Goal: Obtain resource: Obtain resource

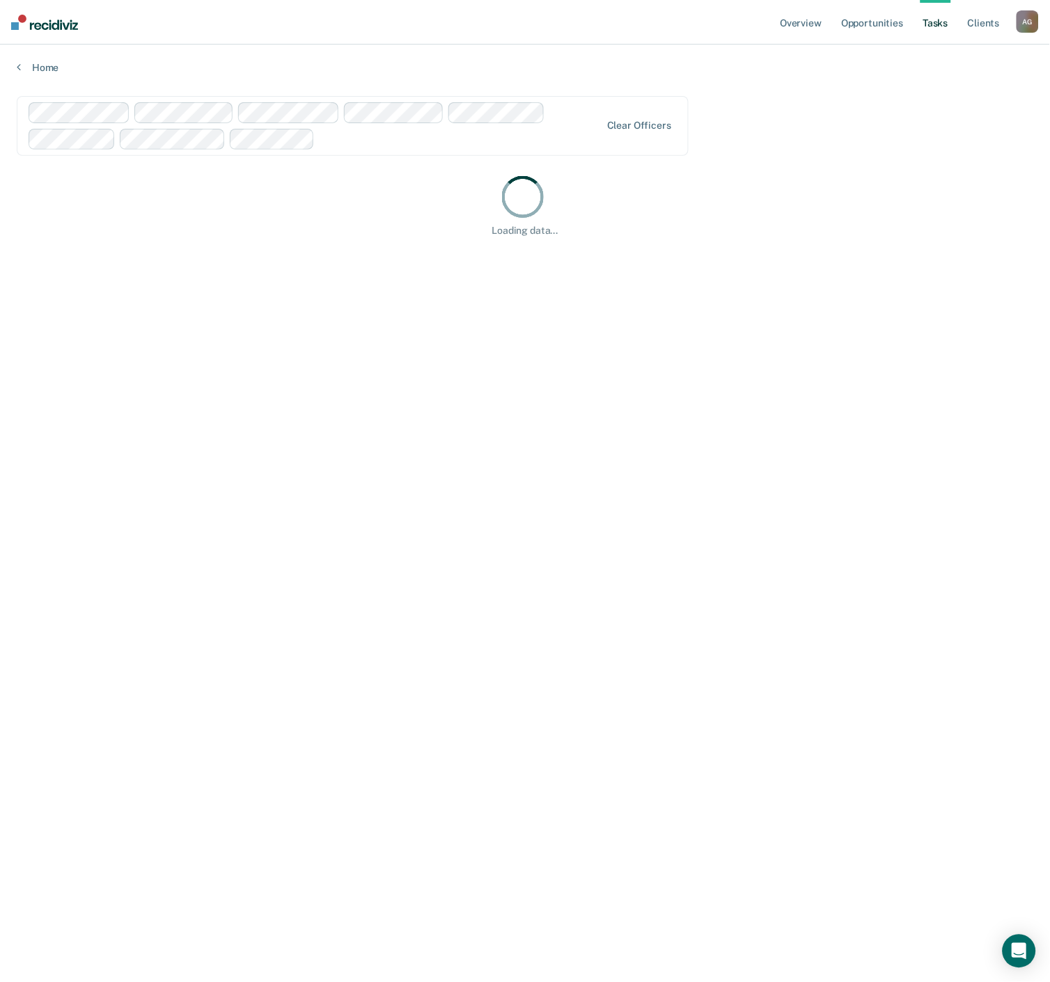
click at [656, 86] on main "Clear officers Loading data..." at bounding box center [525, 526] width 1050 height 904
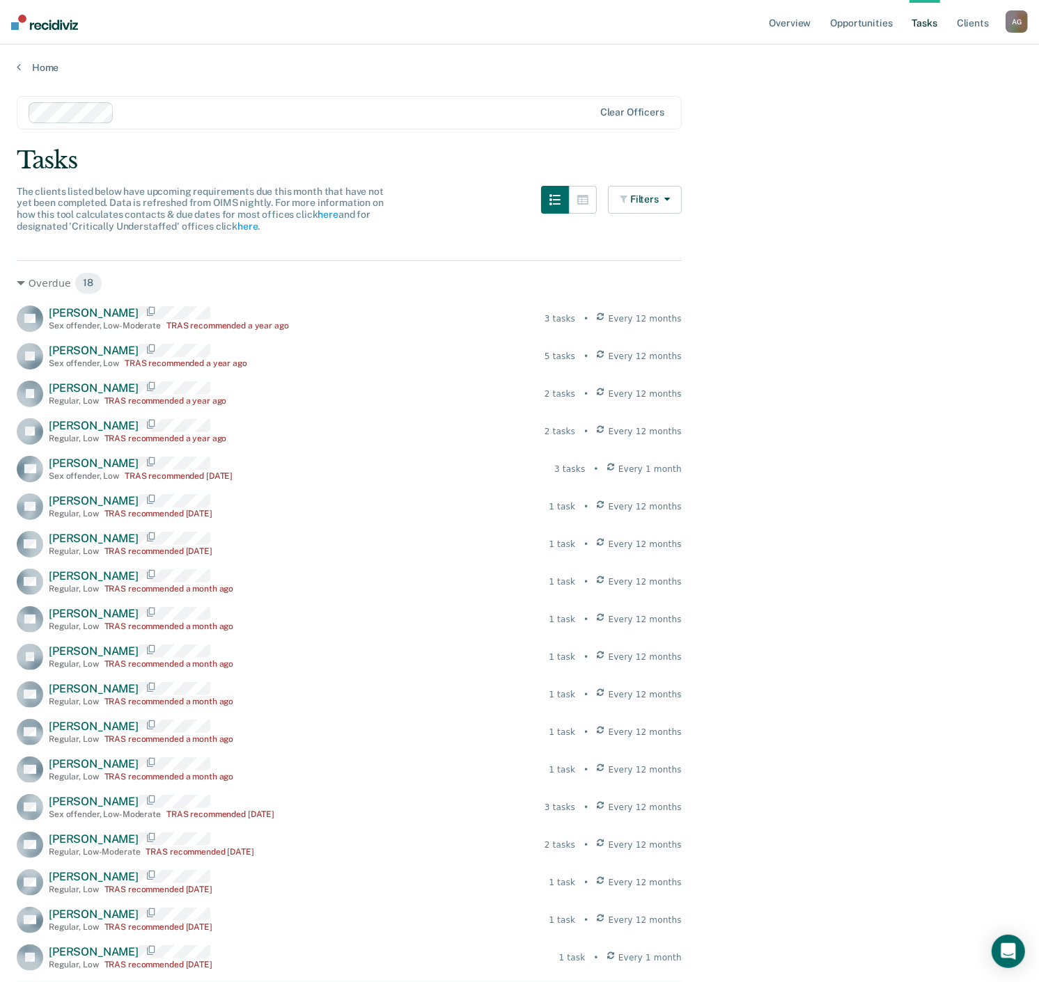
click at [102, 111] on div at bounding box center [312, 112] width 566 height 21
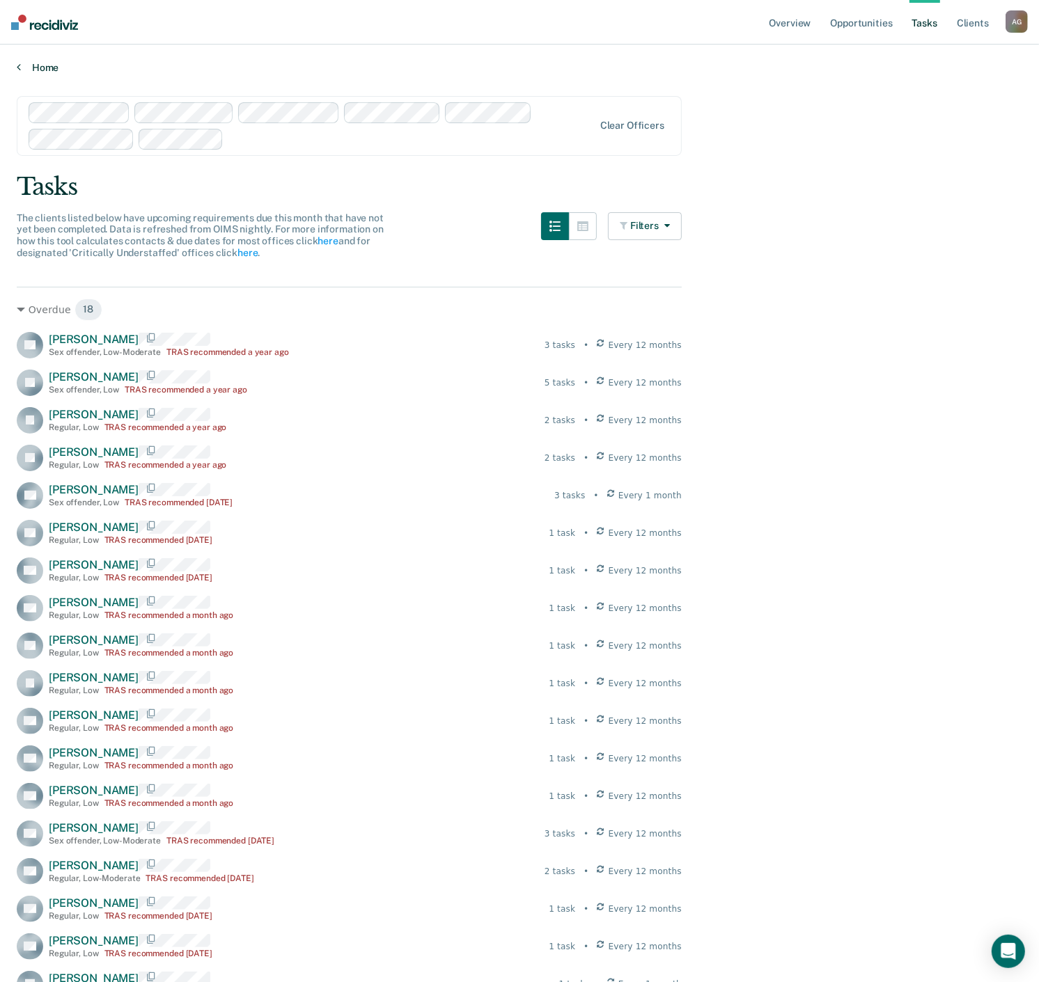
click at [22, 65] on link "Home" at bounding box center [519, 67] width 1005 height 13
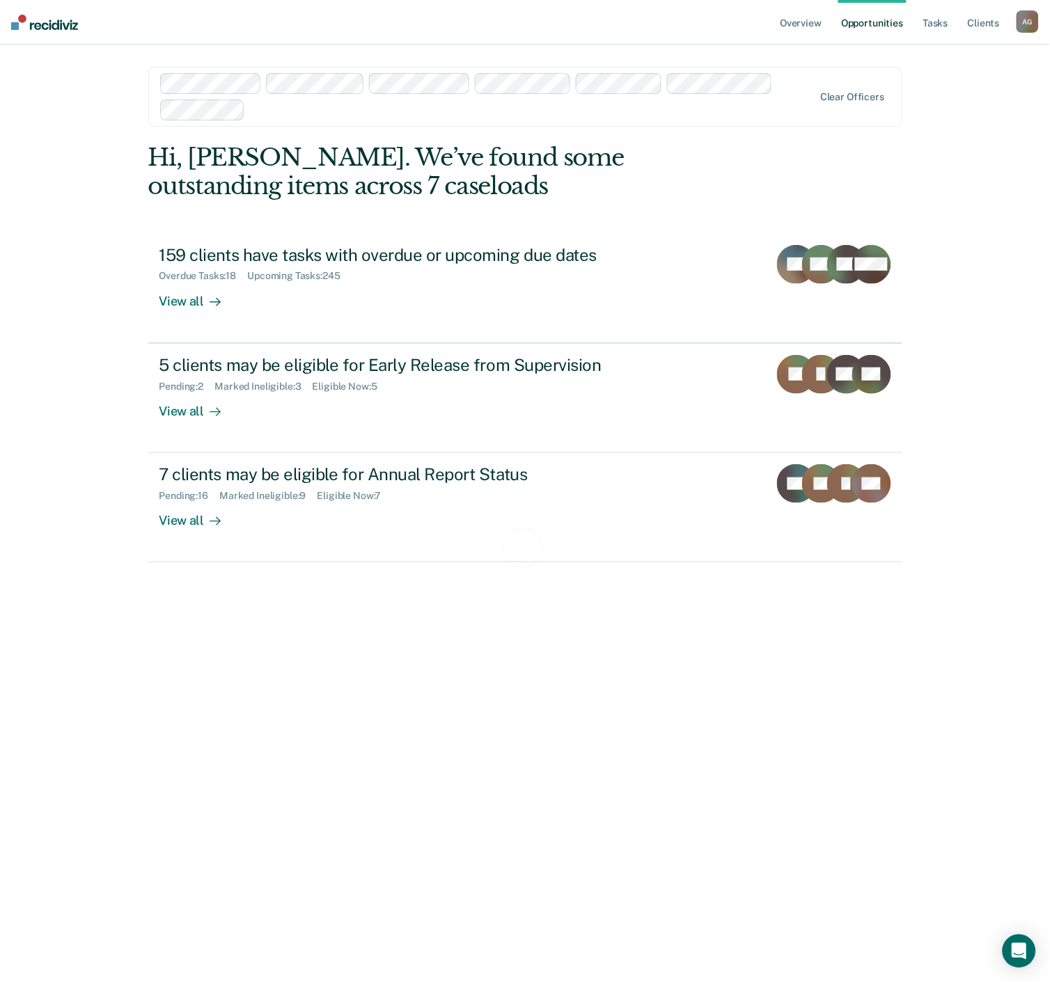
click at [778, 39] on nav "Overview Opportunities Tasks Client s [PERSON_NAME] A G Profile How it works Lo…" at bounding box center [525, 22] width 1050 height 45
click at [801, 24] on link "Overview" at bounding box center [801, 22] width 47 height 45
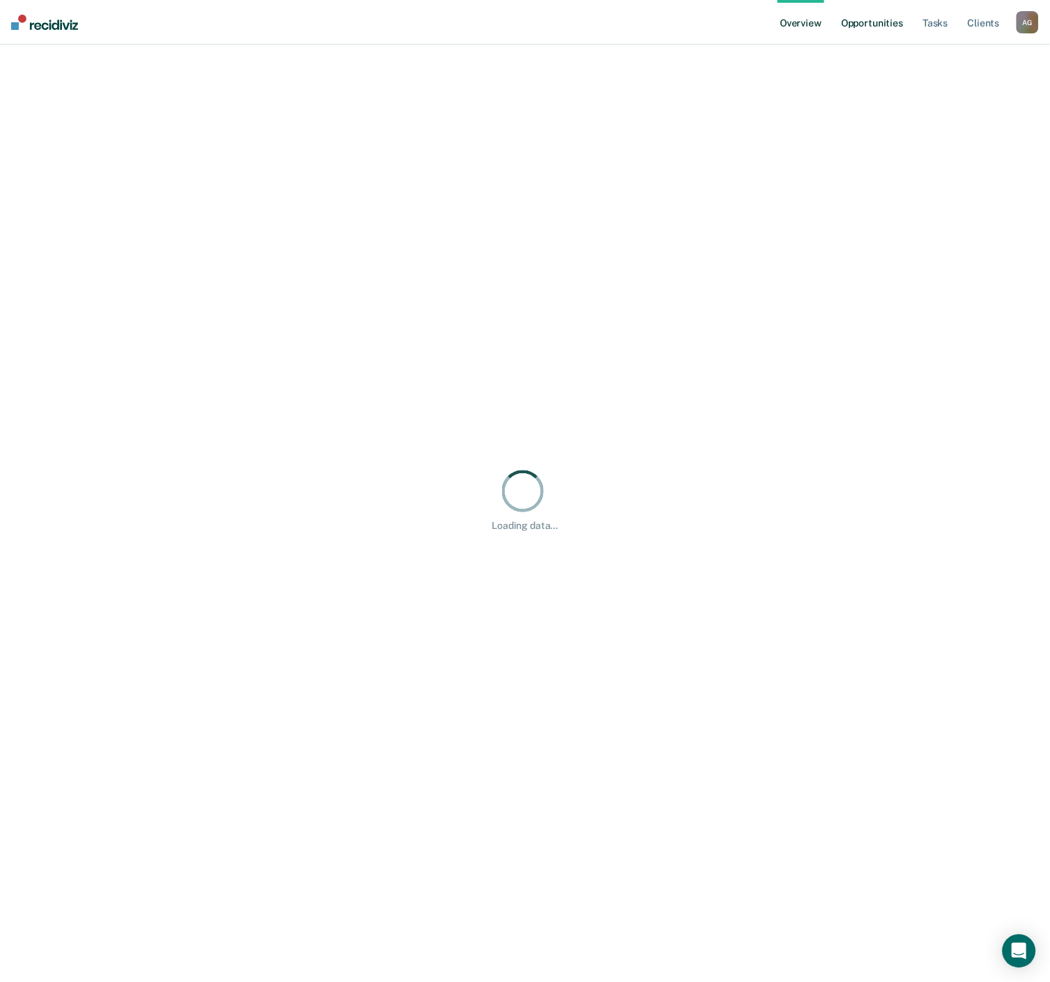
click at [873, 17] on link "Opportunities" at bounding box center [872, 22] width 68 height 45
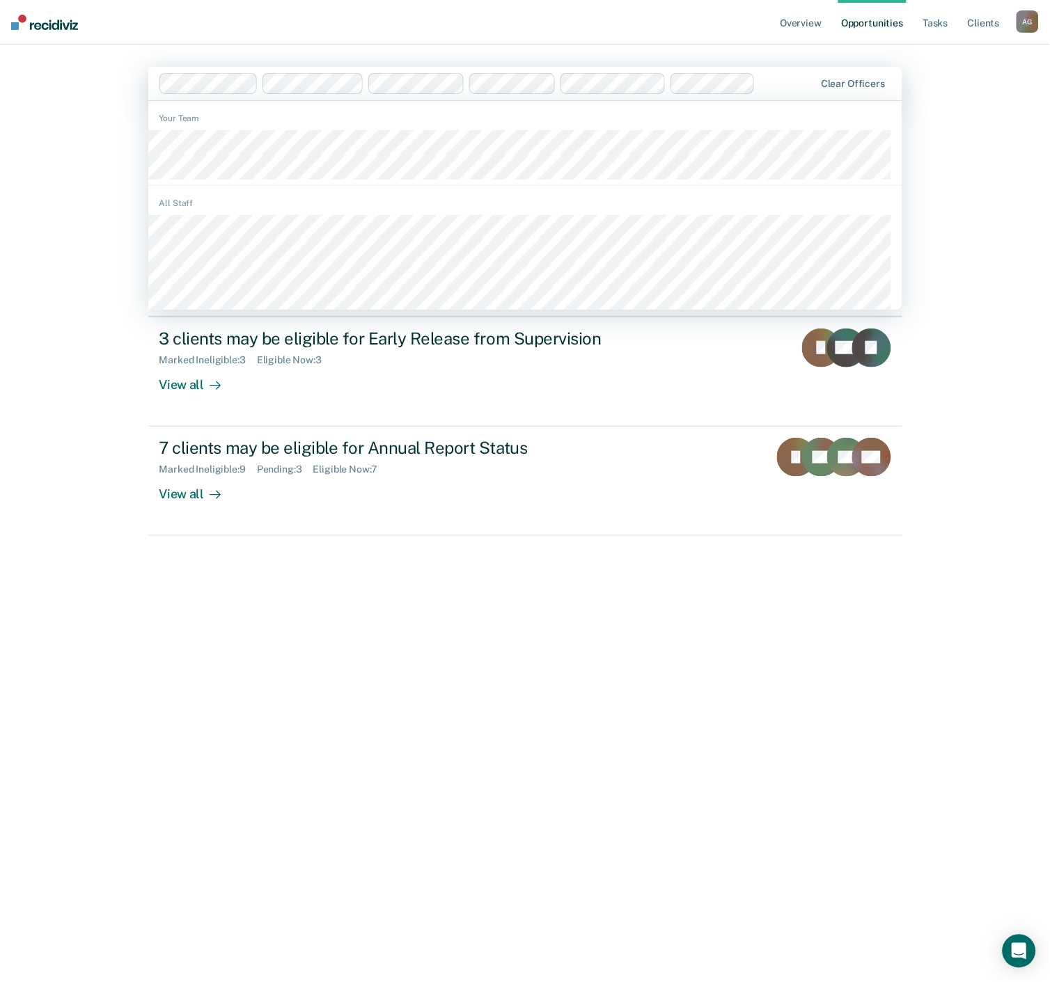
click at [973, 171] on div "Overview Opportunities Tasks Client s [PERSON_NAME] A G Profile How it works Lo…" at bounding box center [525, 491] width 1050 height 982
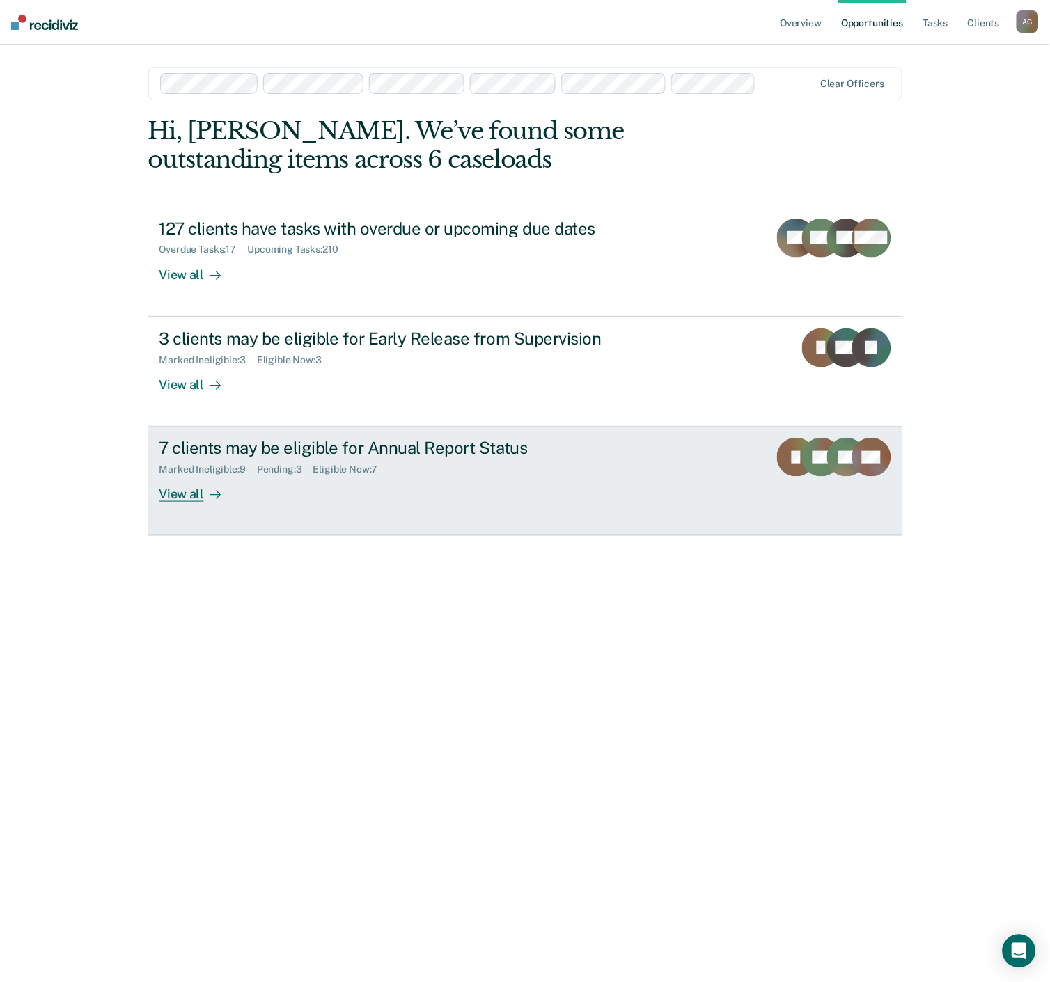
click at [384, 455] on div "7 clients may be eligible for Annual Report Status" at bounding box center [403, 448] width 489 height 20
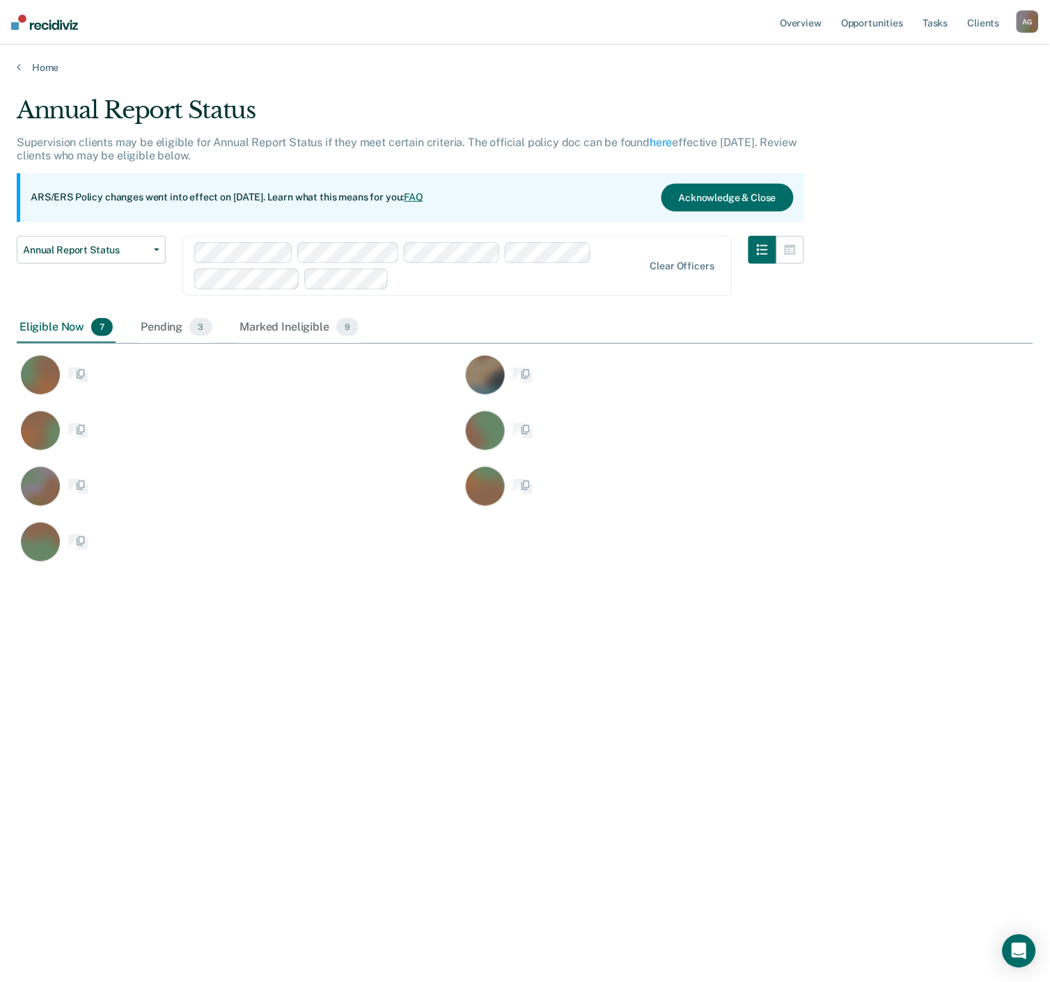
scroll to position [770, 1005]
click at [263, 253] on div at bounding box center [419, 265] width 450 height 47
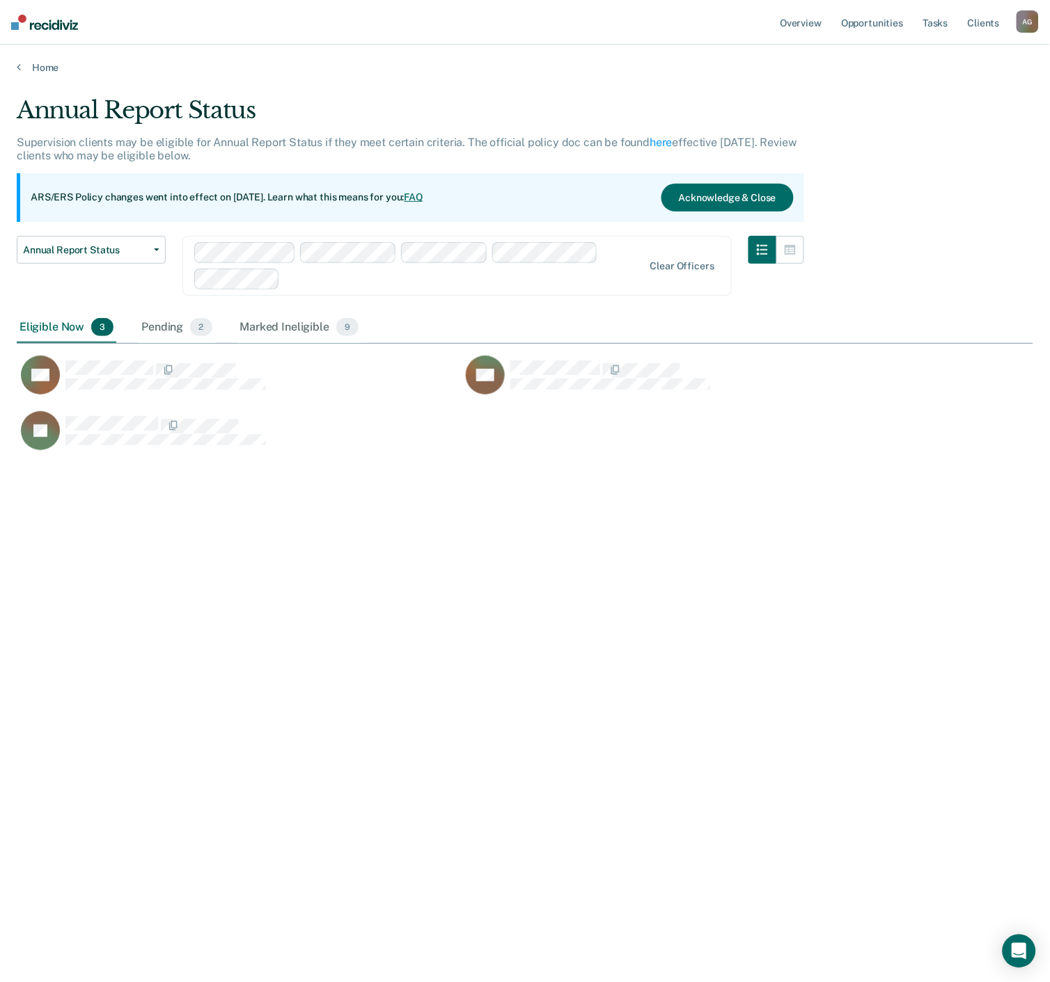
click at [319, 281] on div at bounding box center [464, 279] width 358 height 16
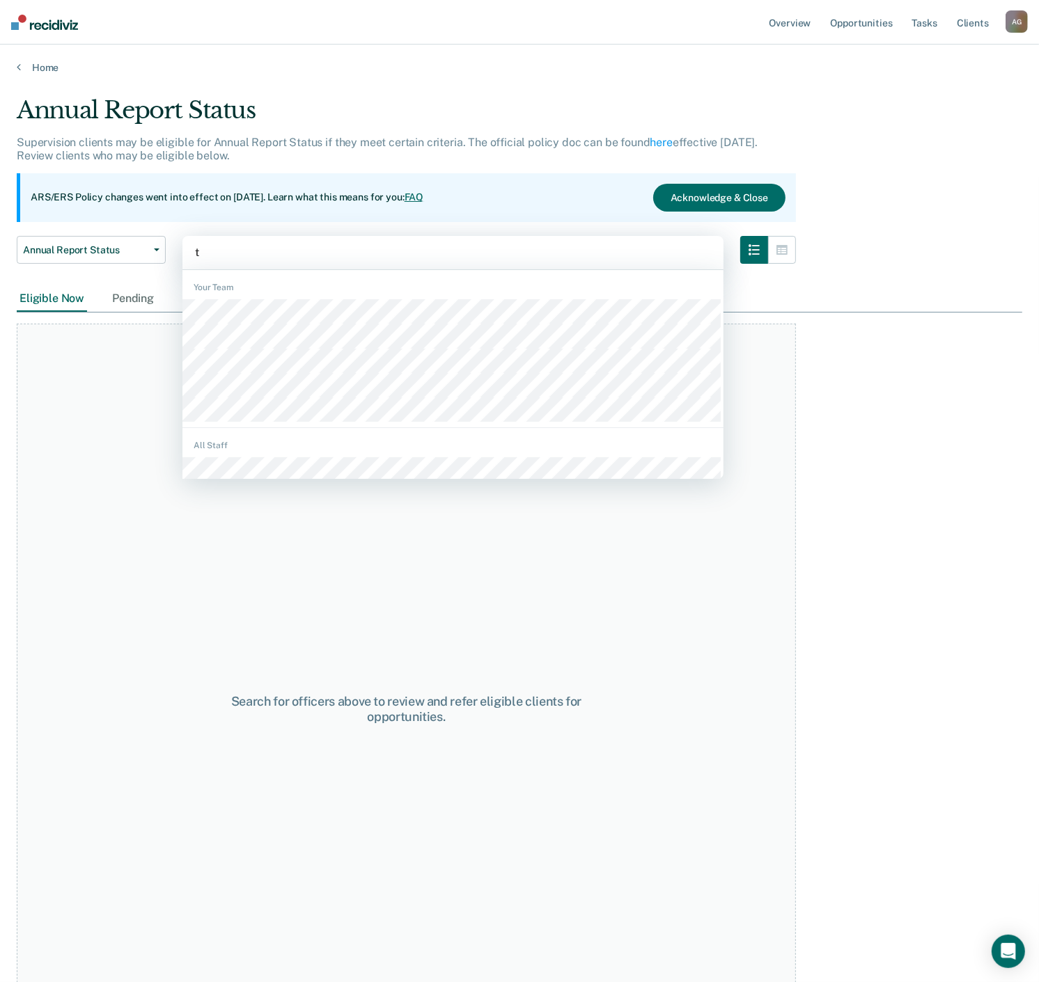
type input "ta"
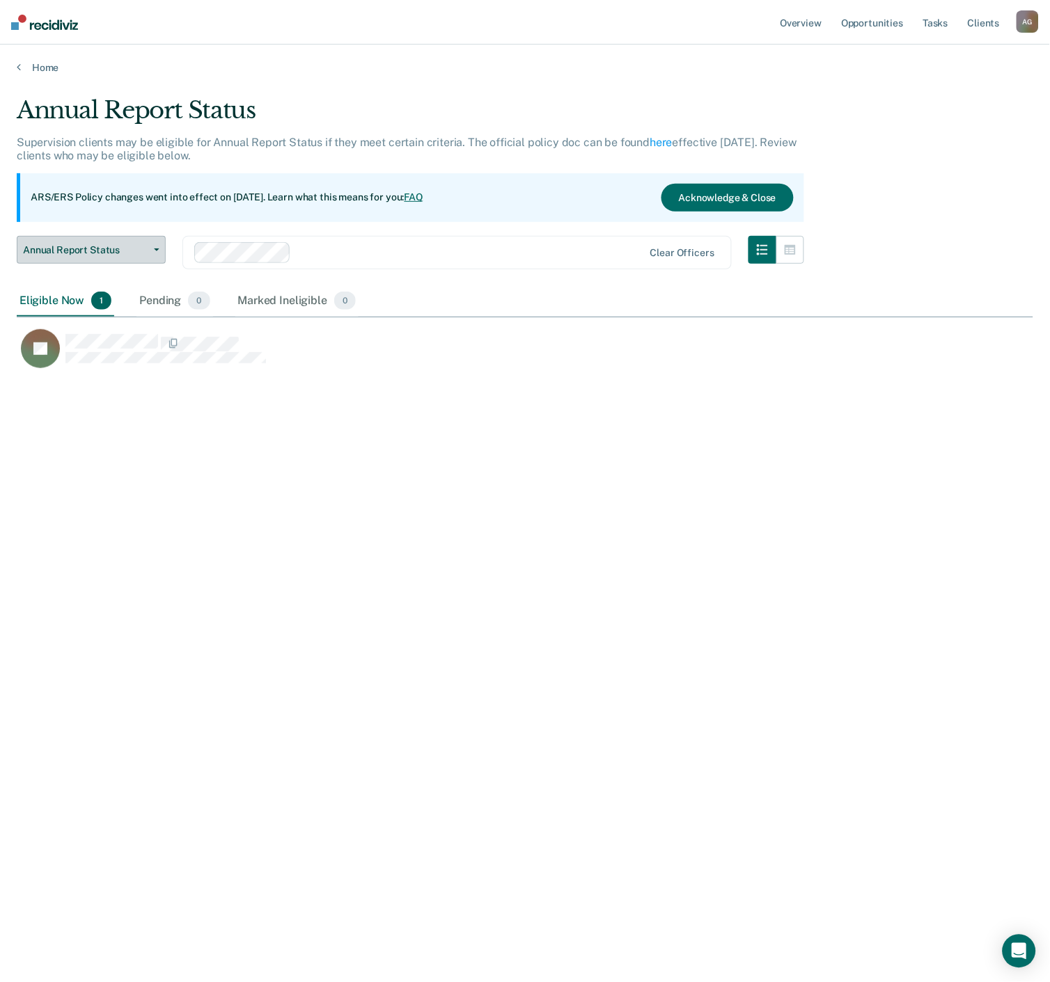
click at [77, 262] on button "Annual Report Status" at bounding box center [91, 250] width 149 height 28
click at [576, 292] on div "Eligible Now 1 Pending 0 Marked Ineligible 0" at bounding box center [525, 301] width 1016 height 31
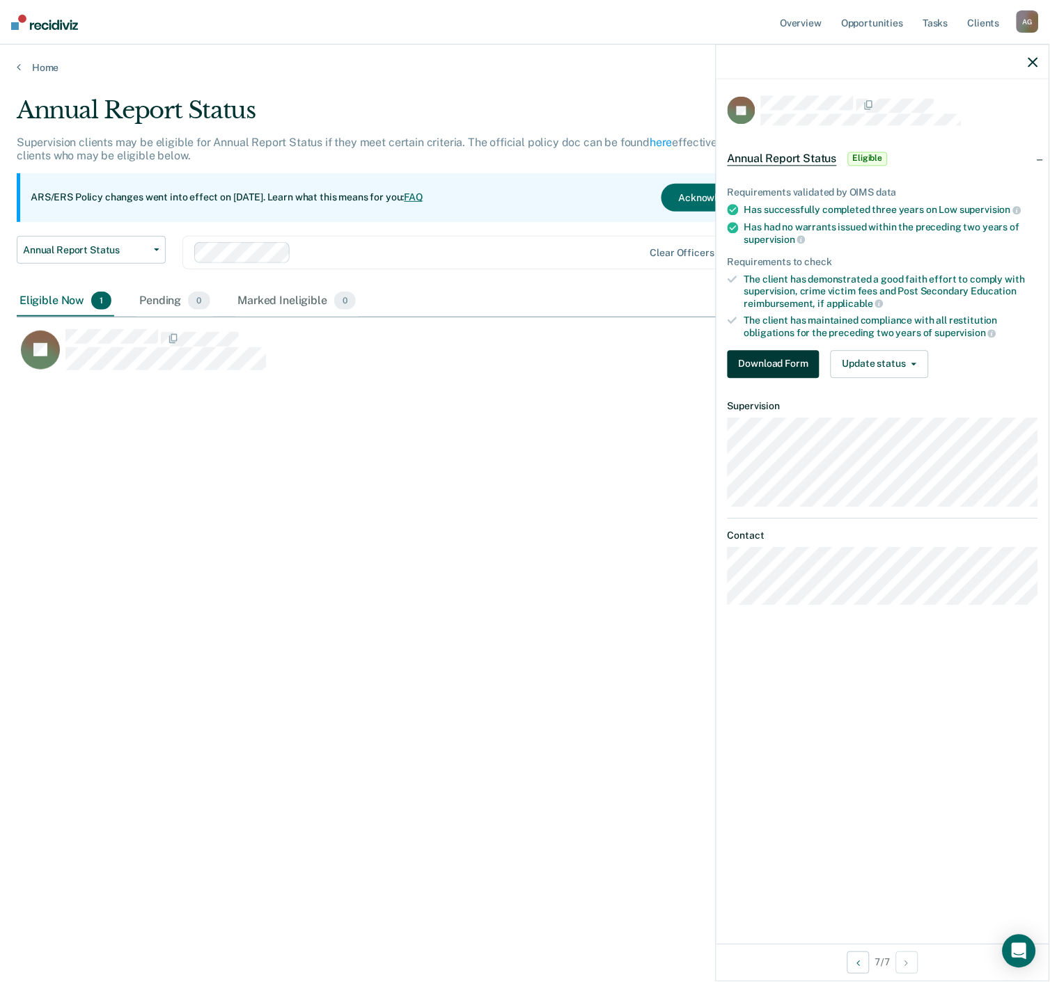
click at [778, 365] on button "Download Form" at bounding box center [773, 364] width 92 height 28
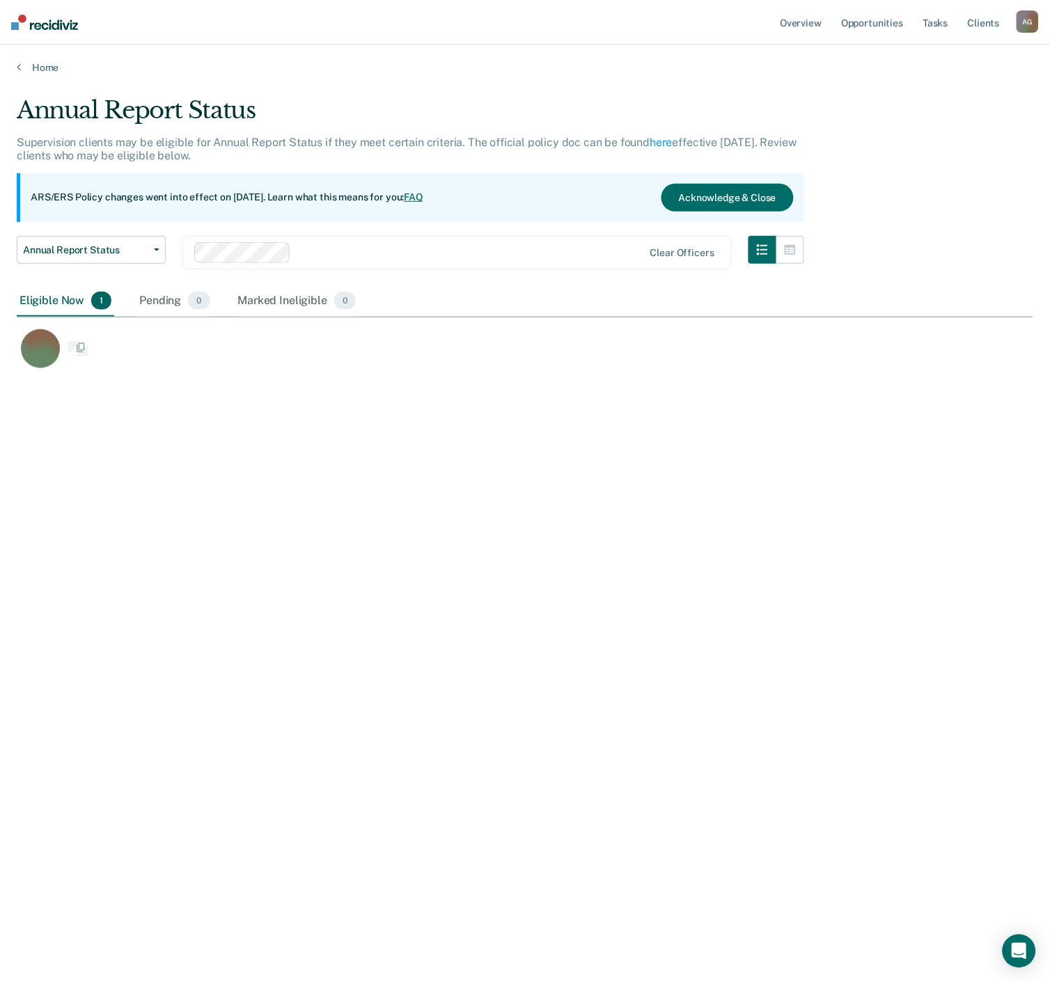
scroll to position [770, 1005]
click at [150, 255] on button "Annual Report Status" at bounding box center [91, 250] width 149 height 28
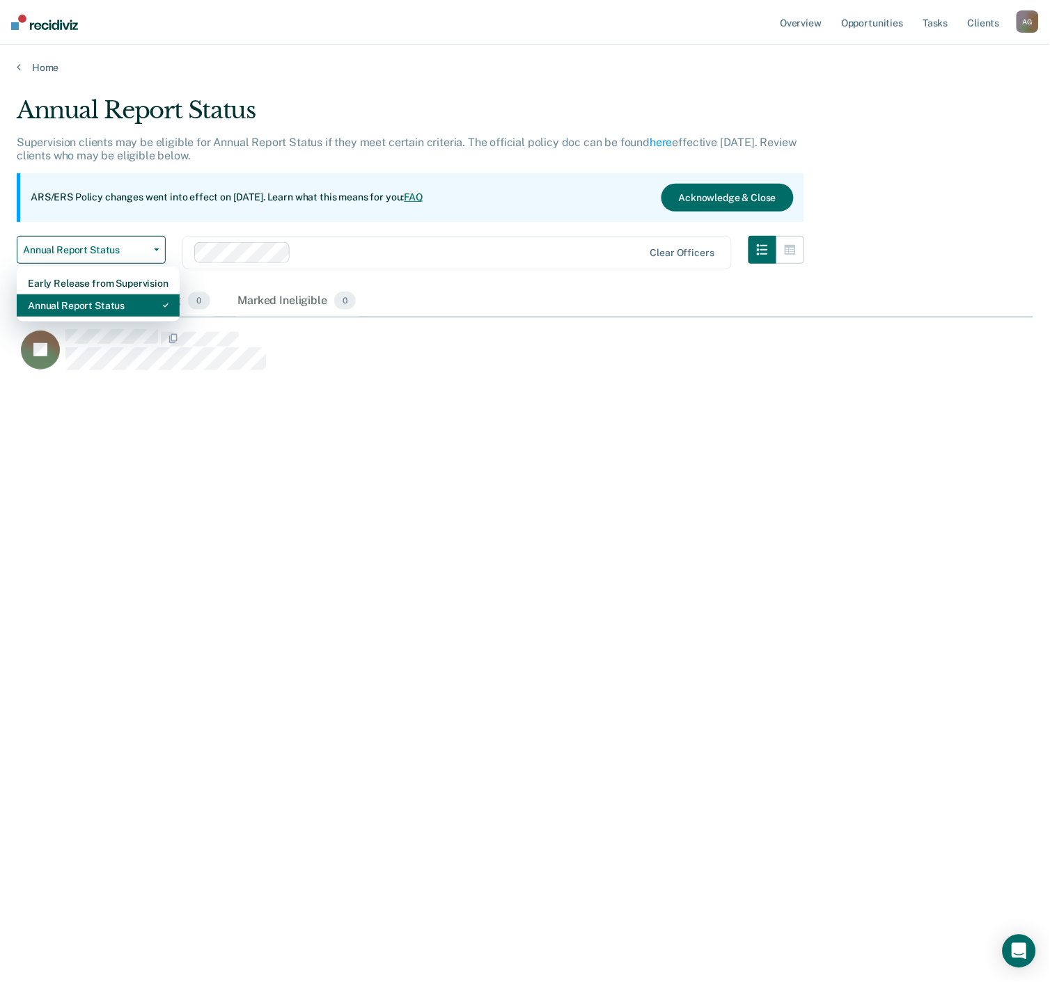
click at [131, 301] on div "Annual Report Status" at bounding box center [98, 305] width 141 height 22
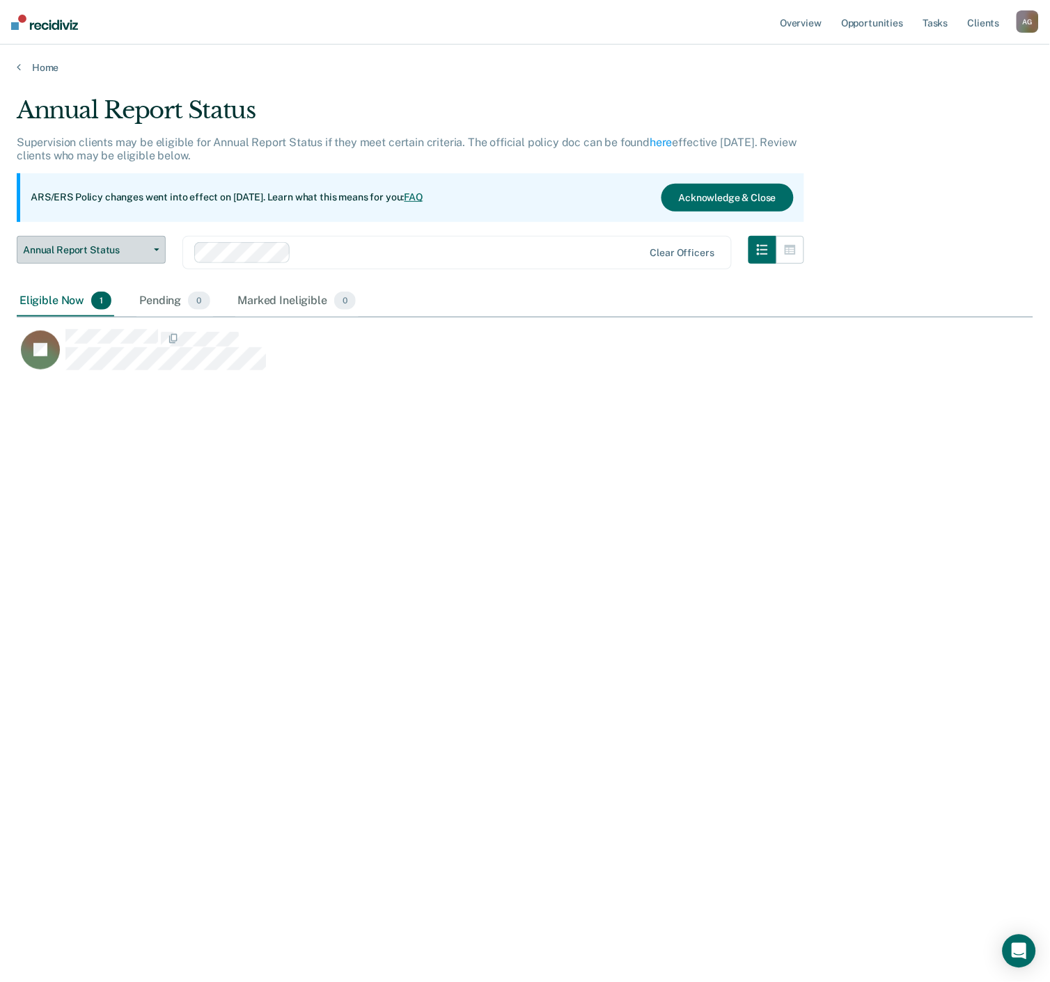
click at [120, 245] on span "Annual Report Status" at bounding box center [85, 250] width 125 height 12
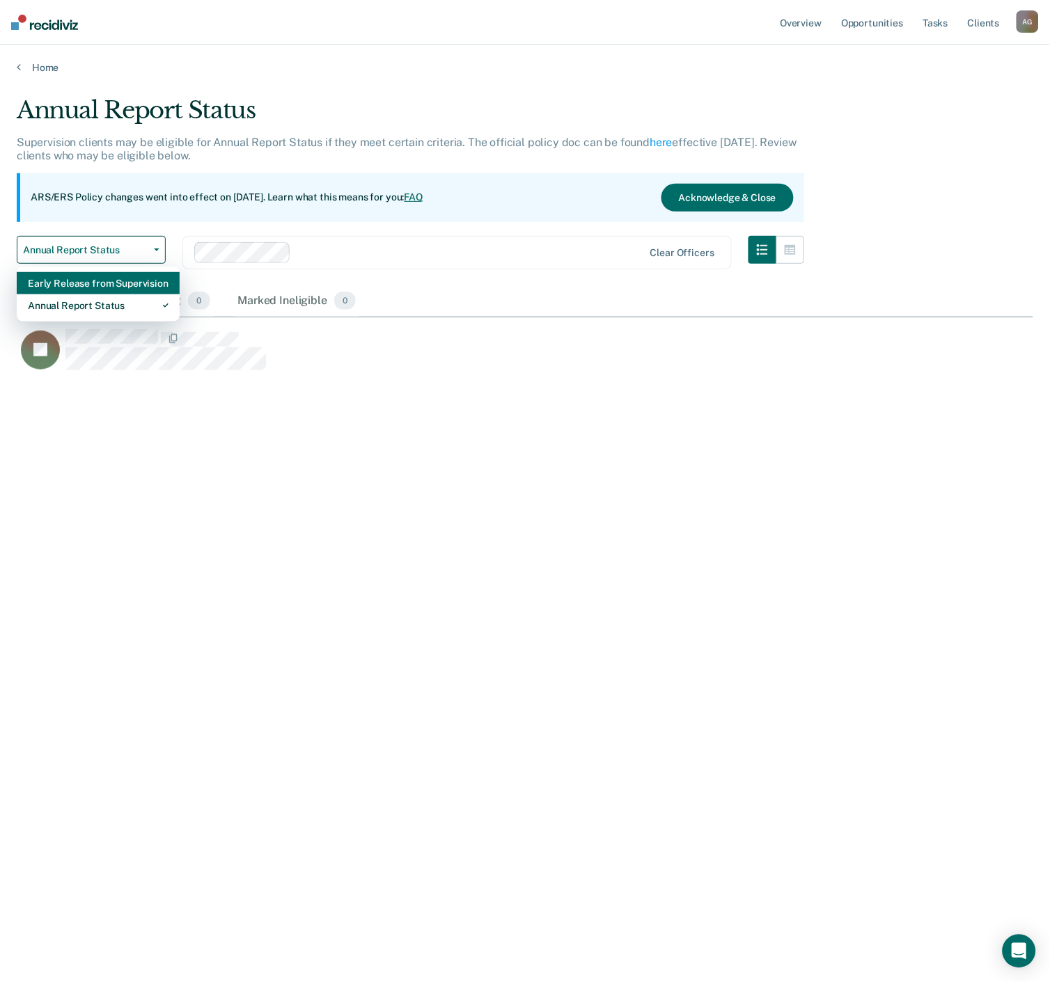
click at [102, 276] on div "Early Release from Supervision" at bounding box center [98, 283] width 141 height 22
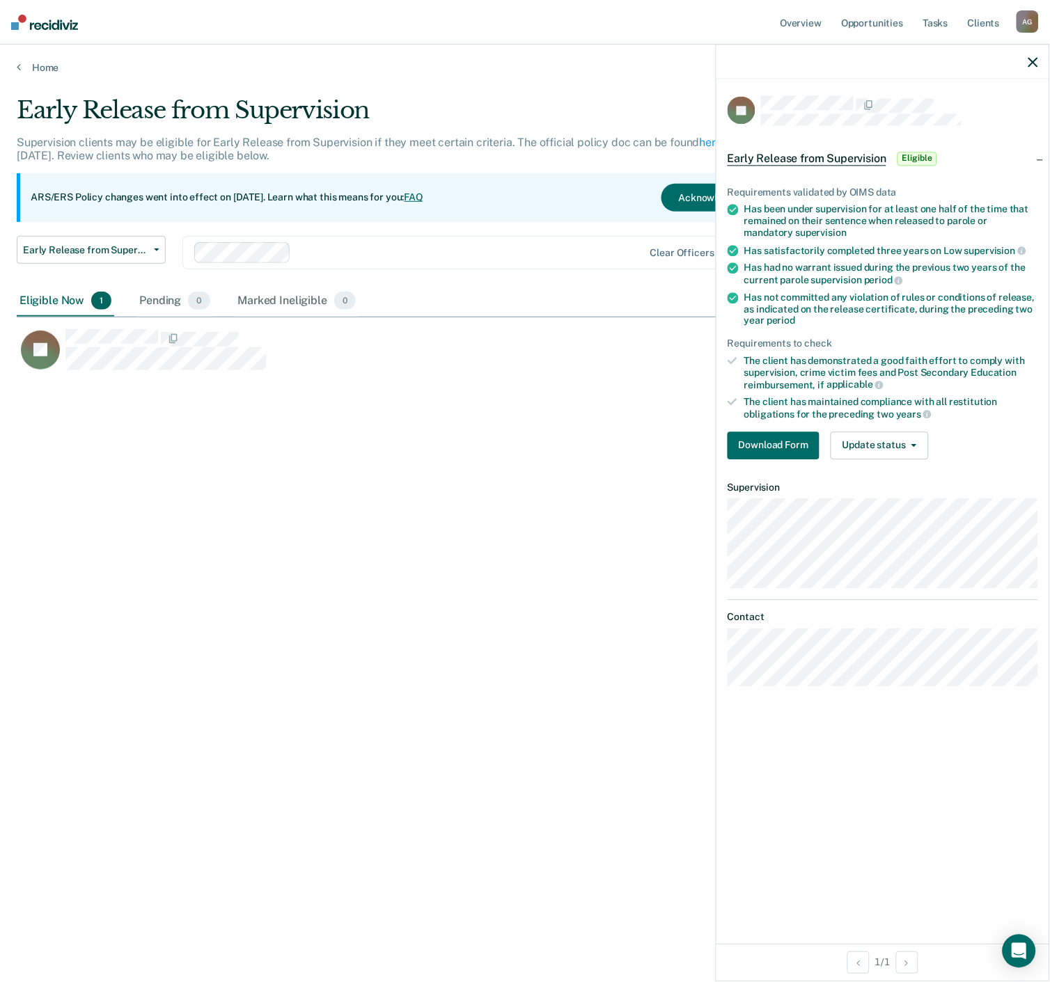
click at [134, 402] on div "Early Release from Supervision Supervision clients may be eligible for Early Re…" at bounding box center [525, 487] width 1016 height 782
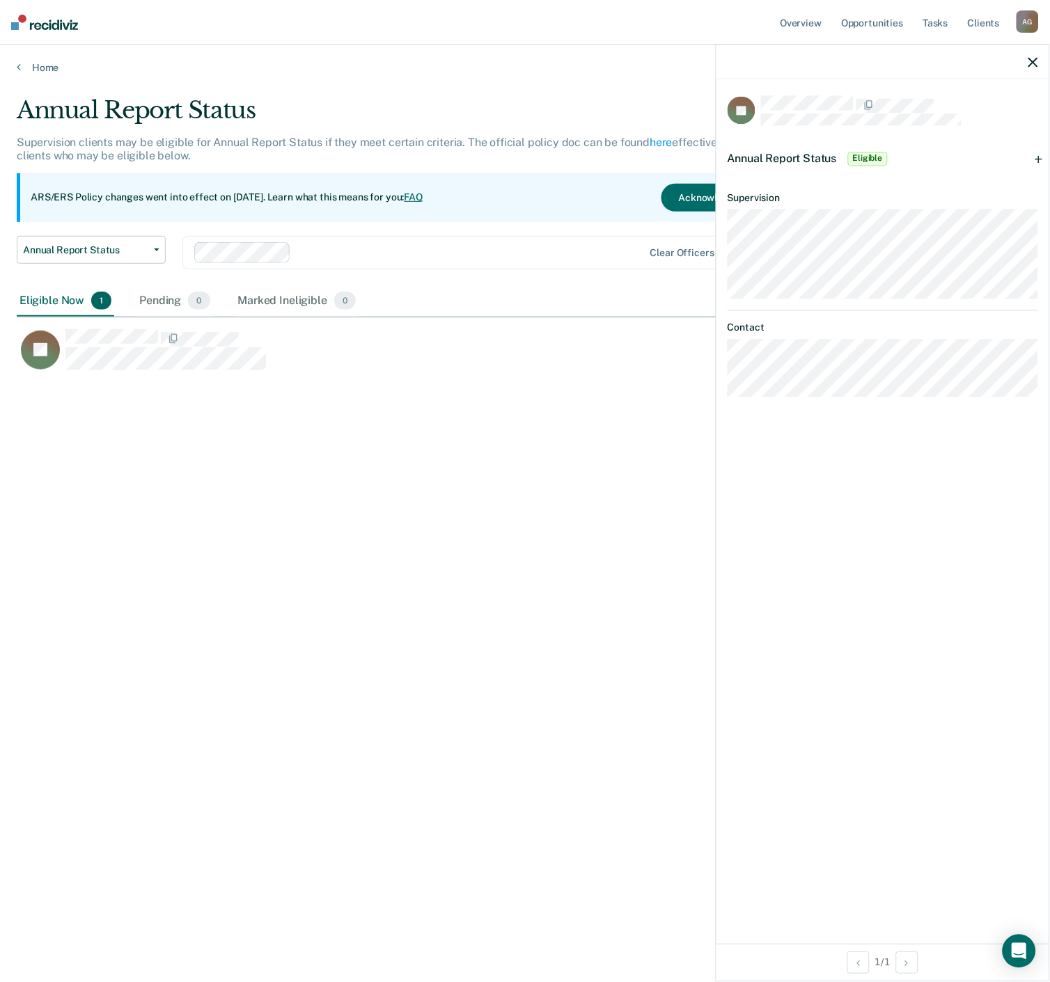
click at [1031, 61] on icon "button" at bounding box center [1033, 62] width 10 height 10
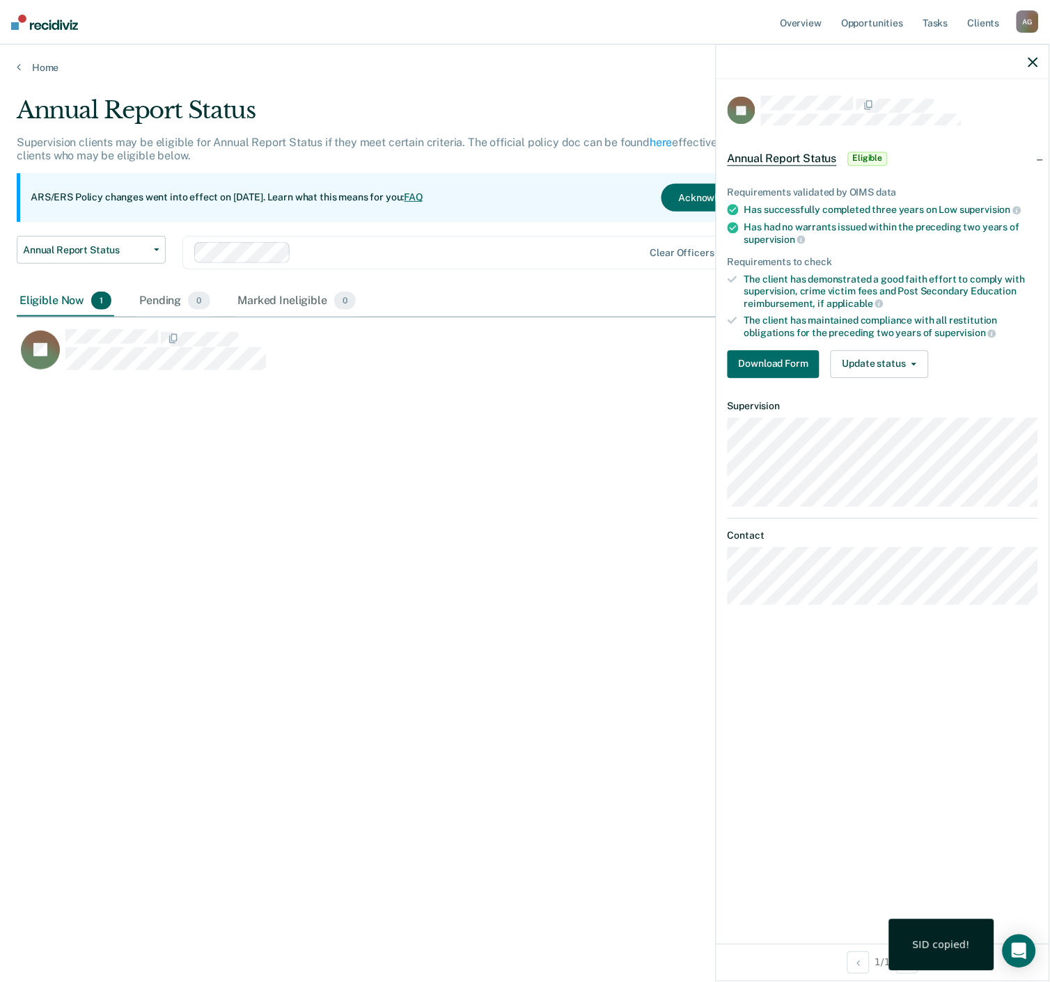
click at [748, 343] on div "Requirements validated by OIMS data Has successfully completed three years on L…" at bounding box center [882, 276] width 333 height 225
click at [747, 352] on button "Download Form" at bounding box center [773, 364] width 92 height 28
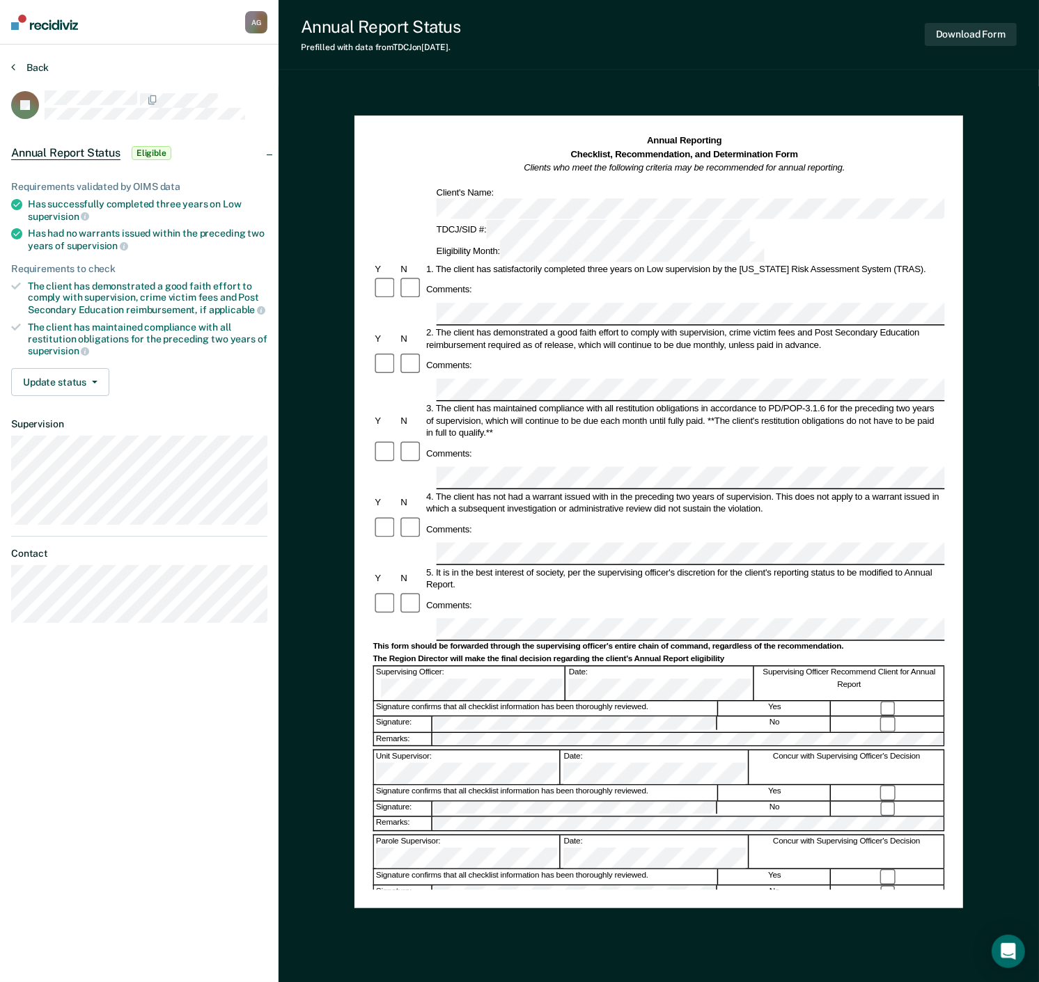
click at [24, 67] on button "Back" at bounding box center [30, 67] width 38 height 13
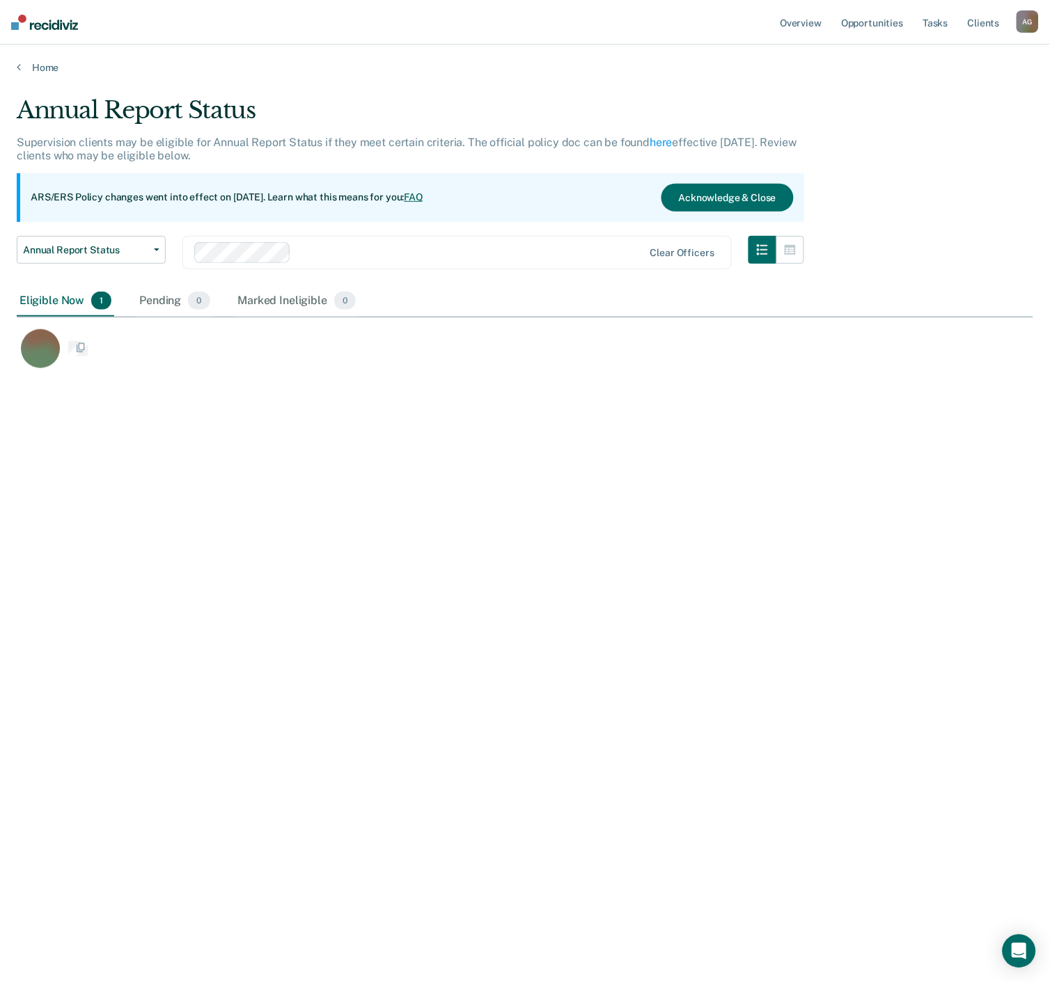
scroll to position [770, 1005]
click at [335, 469] on div "Annual Report Status Supervision clients may be eligible for Annual Report Stat…" at bounding box center [525, 487] width 1016 height 782
click at [214, 449] on div "Annual Report Status Supervision clients may be eligible for Annual Report Stat…" at bounding box center [525, 487] width 1016 height 782
